Goal: Task Accomplishment & Management: Use online tool/utility

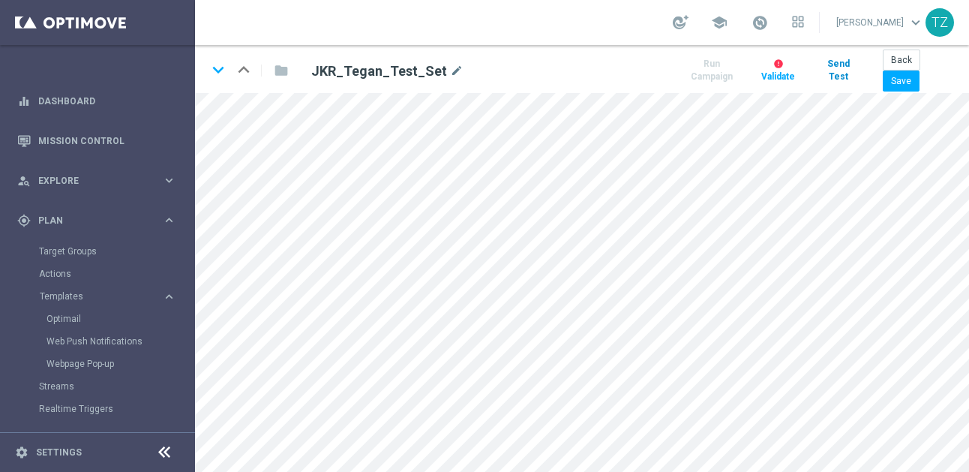
click at [842, 63] on button "Send Test" at bounding box center [837, 70] width 41 height 33
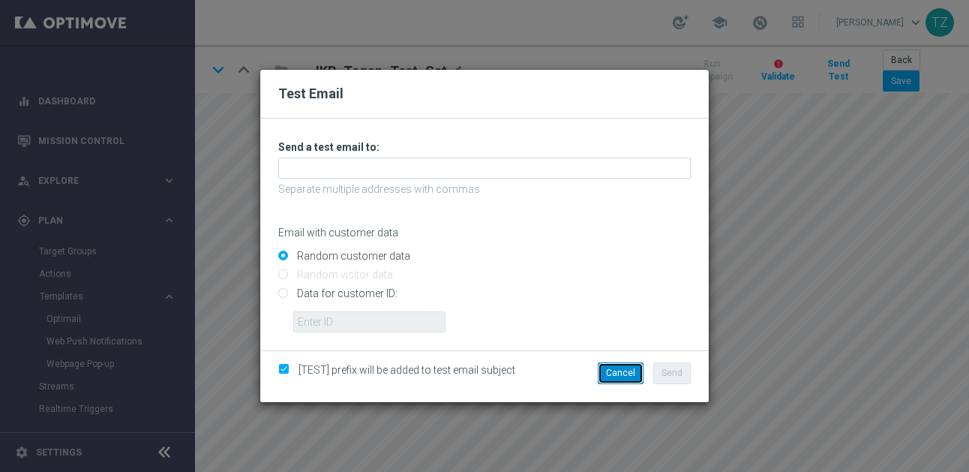
click at [616, 374] on button "Cancel" at bounding box center [620, 372] width 46 height 21
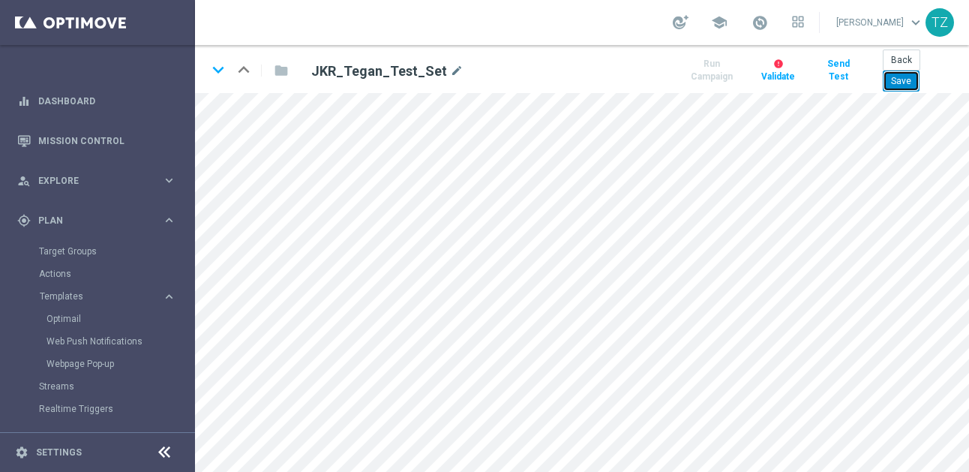
click at [906, 83] on button "Save" at bounding box center [900, 80] width 37 height 21
click at [832, 70] on button "Send Test" at bounding box center [835, 70] width 42 height 33
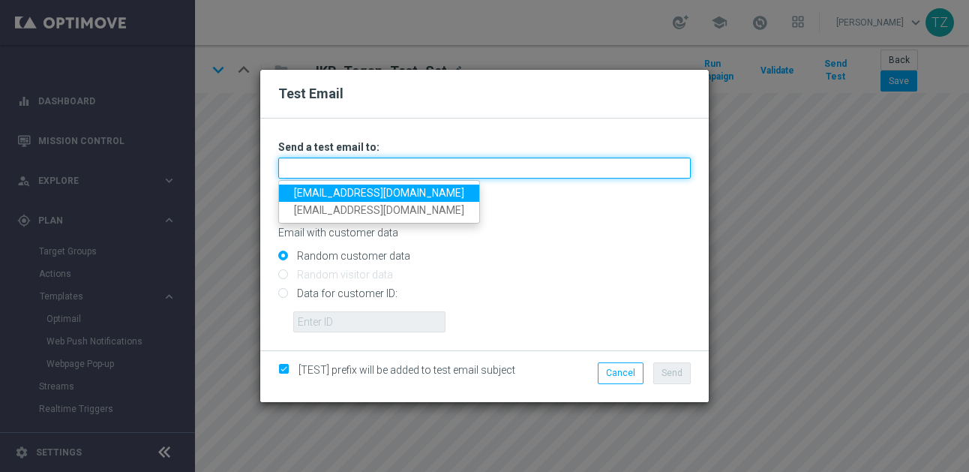
click at [321, 163] on input "text" at bounding box center [484, 167] width 412 height 21
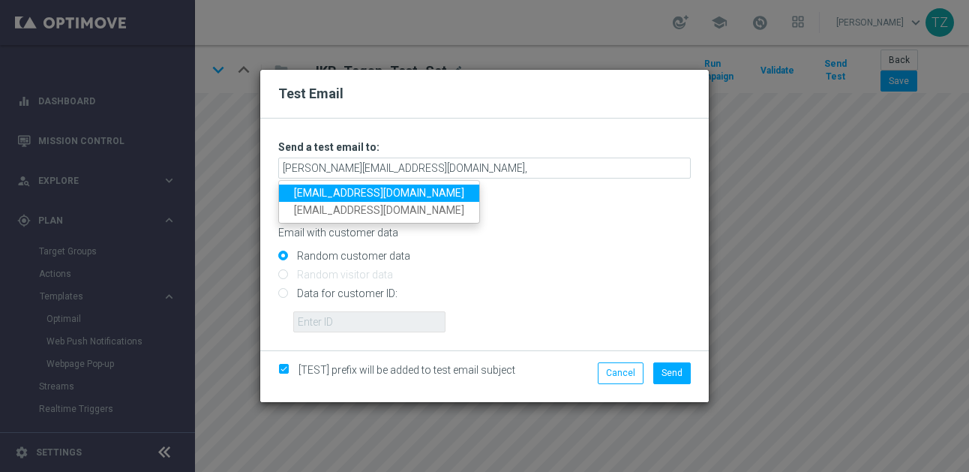
click at [366, 196] on link "[EMAIL_ADDRESS][DOMAIN_NAME]" at bounding box center [379, 192] width 200 height 17
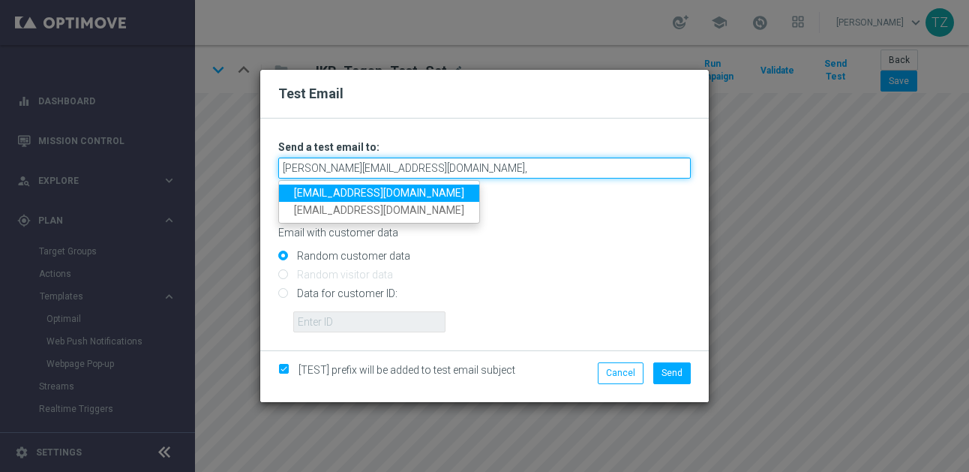
type input "[PERSON_NAME][EMAIL_ADDRESS][DOMAIN_NAME],[EMAIL_ADDRESS][DOMAIN_NAME]"
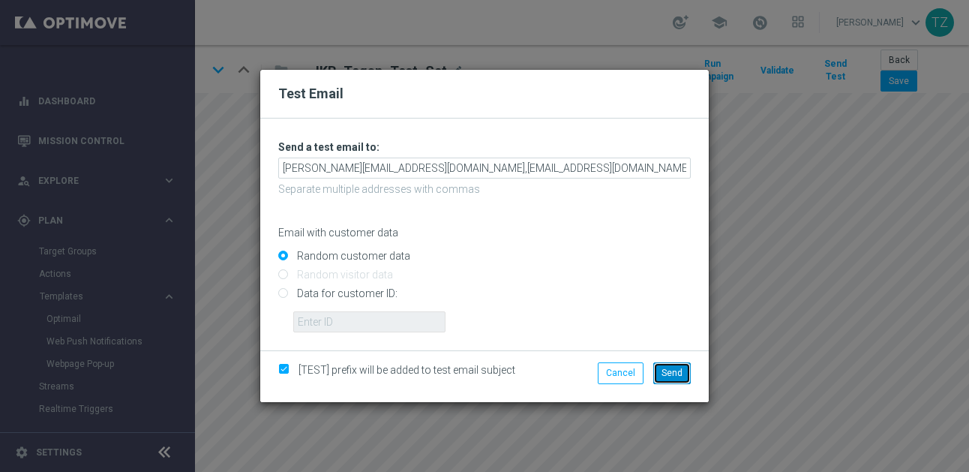
click at [679, 375] on span "Send" at bounding box center [671, 372] width 21 height 10
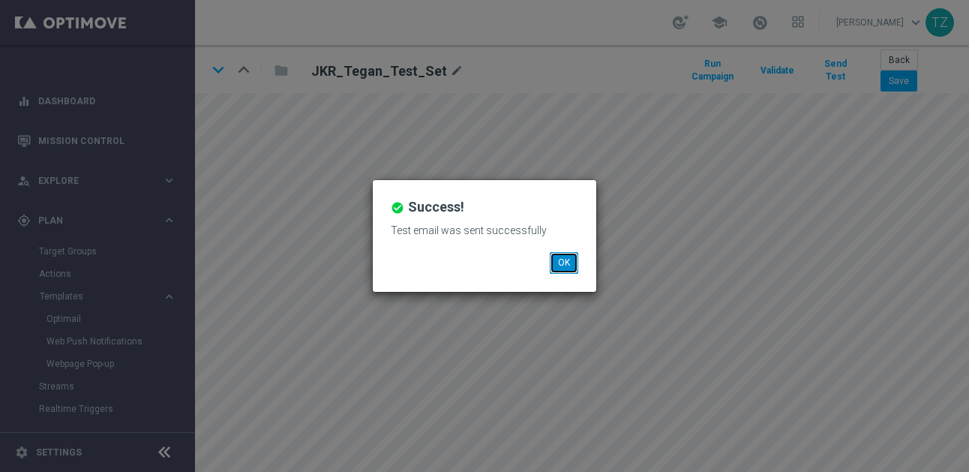
click at [559, 268] on button "OK" at bounding box center [563, 262] width 28 height 21
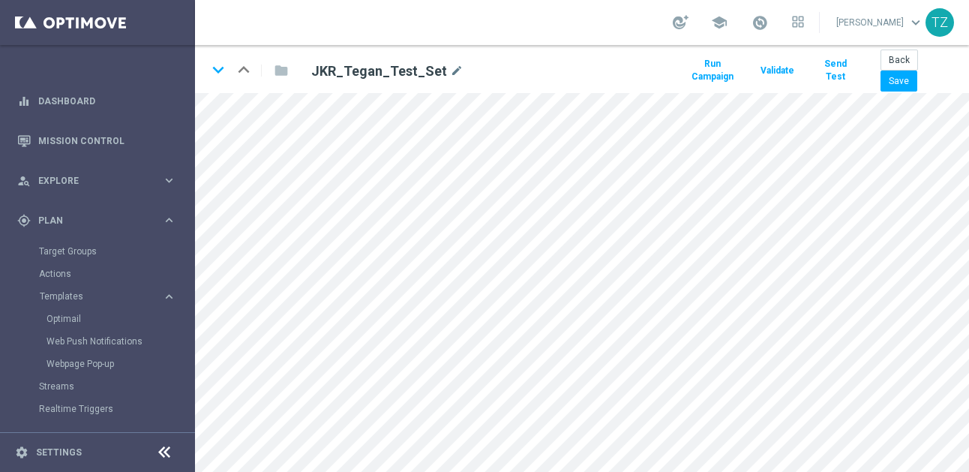
click at [478, 64] on div "JKR_Tegan_Test_Set mode_edit" at bounding box center [486, 70] width 372 height 20
